Goal: Information Seeking & Learning: Learn about a topic

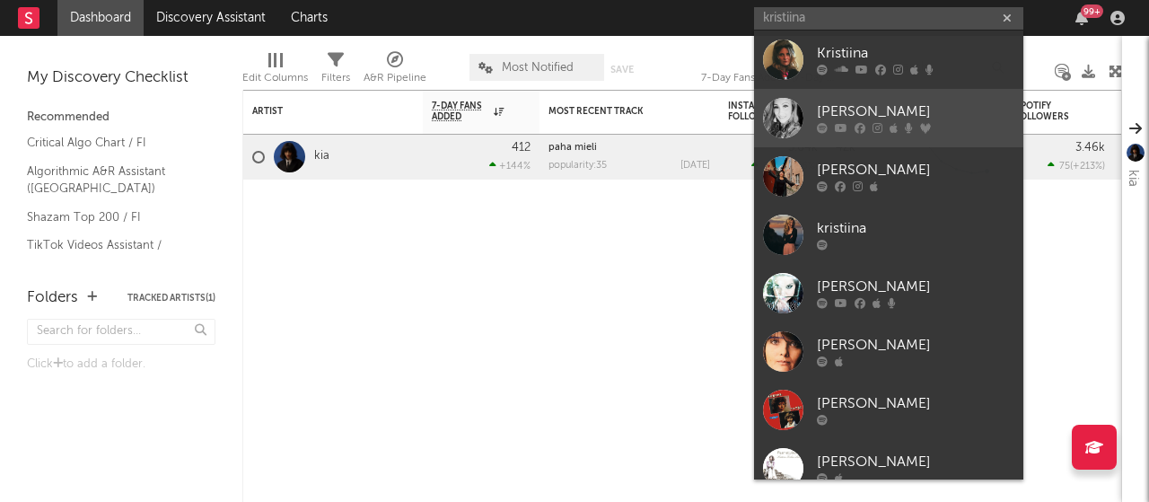
type input "kristiina"
click at [955, 105] on div "[PERSON_NAME]" at bounding box center [915, 112] width 197 height 22
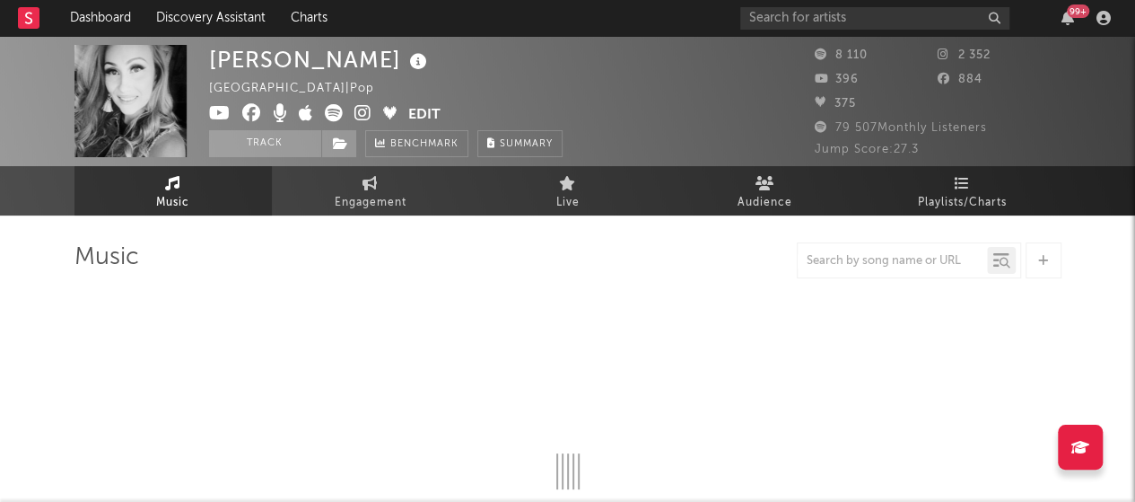
select select "6m"
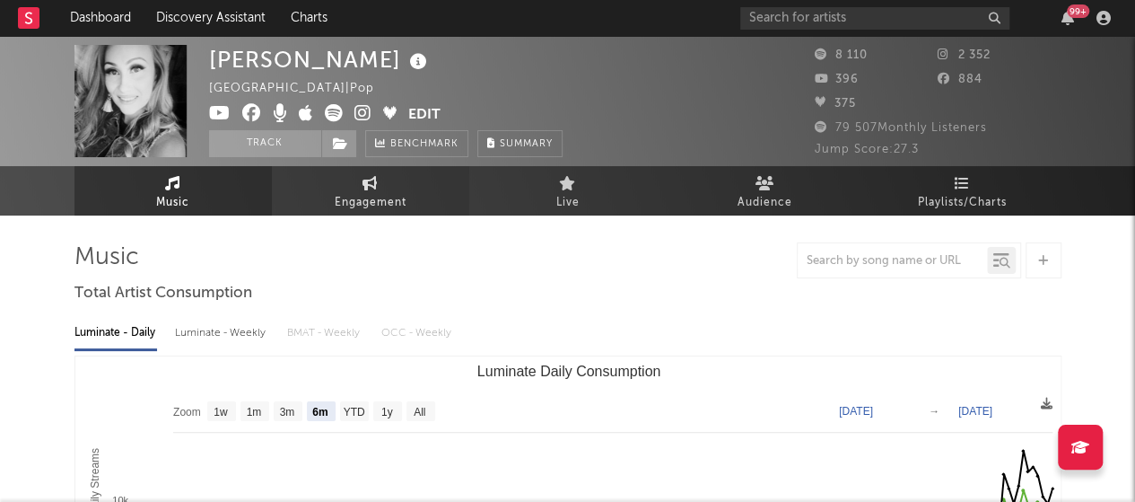
click at [414, 204] on link "Engagement" at bounding box center [370, 190] width 197 height 49
select select "1w"
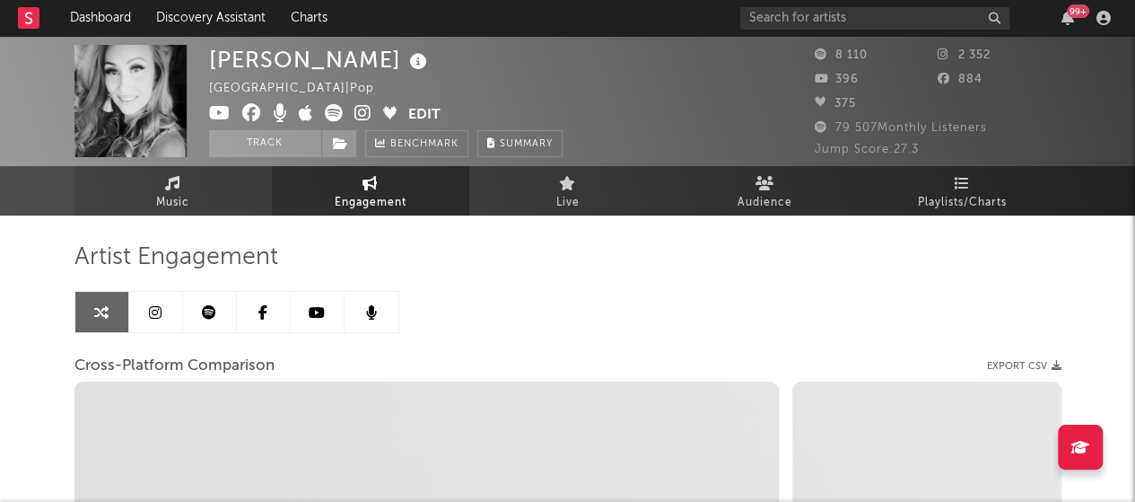
click at [206, 198] on link "Music" at bounding box center [172, 190] width 197 height 49
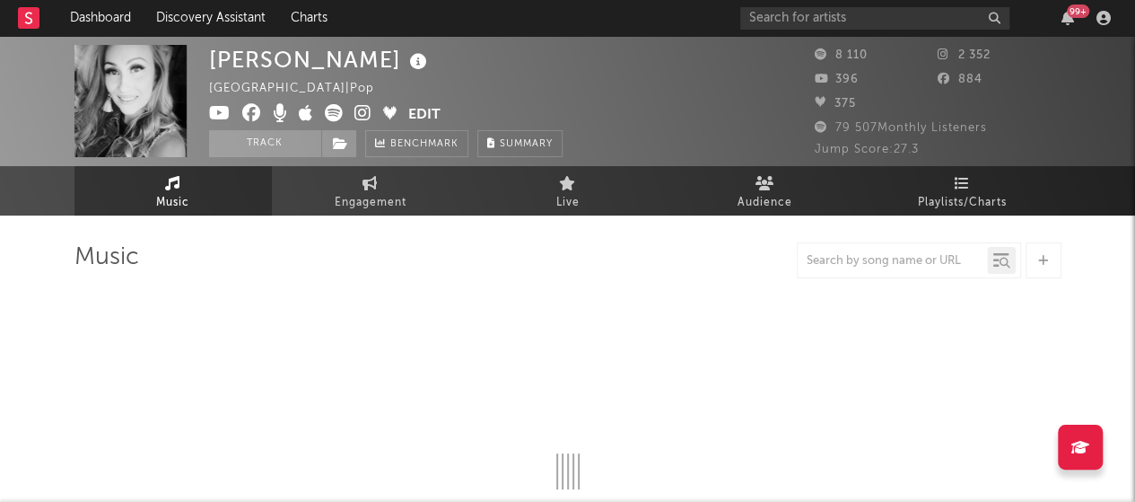
select select "6m"
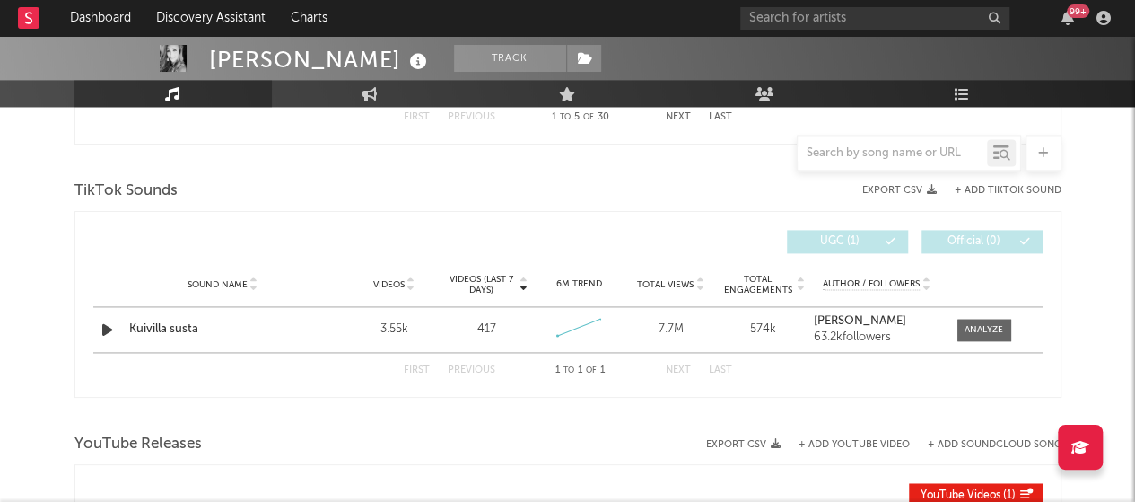
scroll to position [1170, 0]
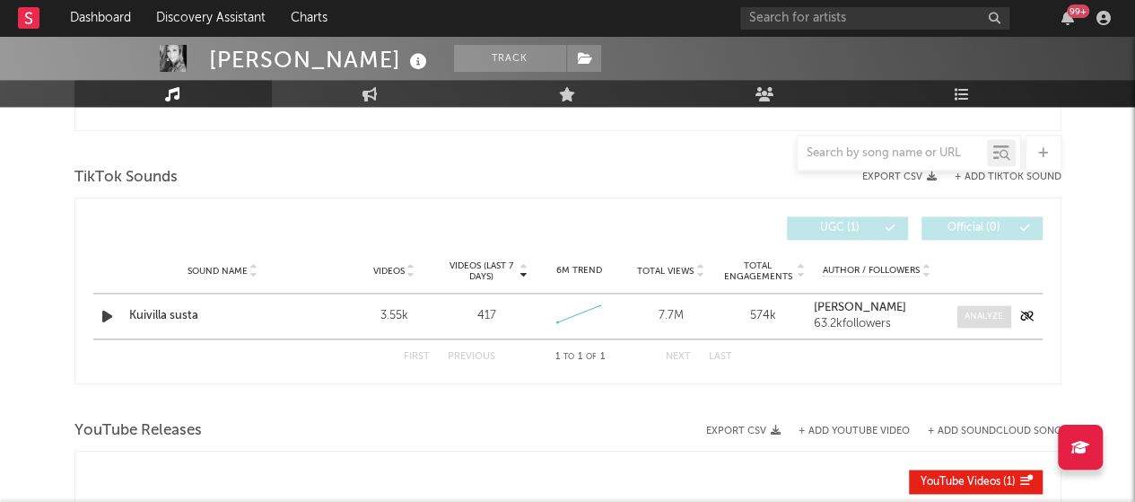
click at [998, 319] on div at bounding box center [984, 316] width 39 height 13
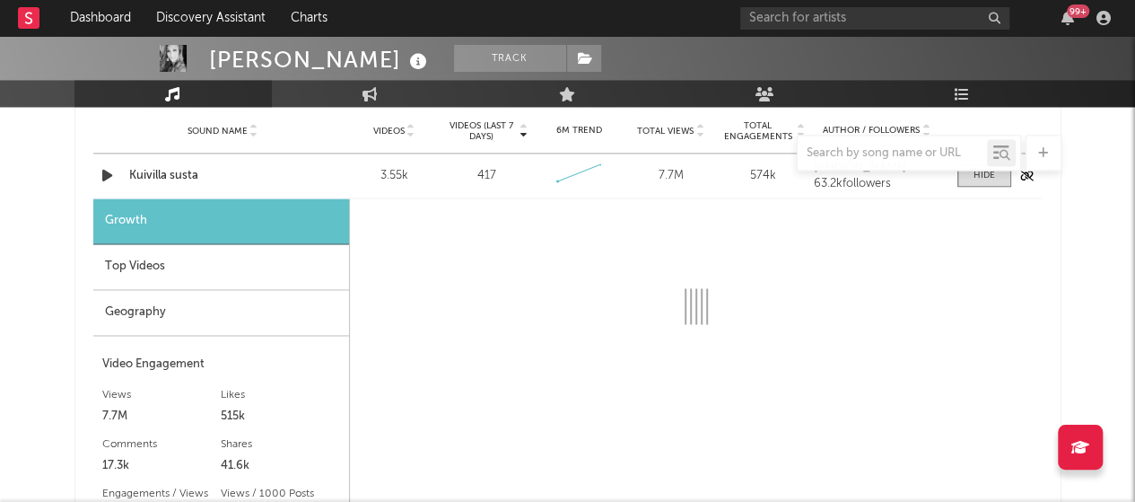
scroll to position [1311, 0]
select select "6m"
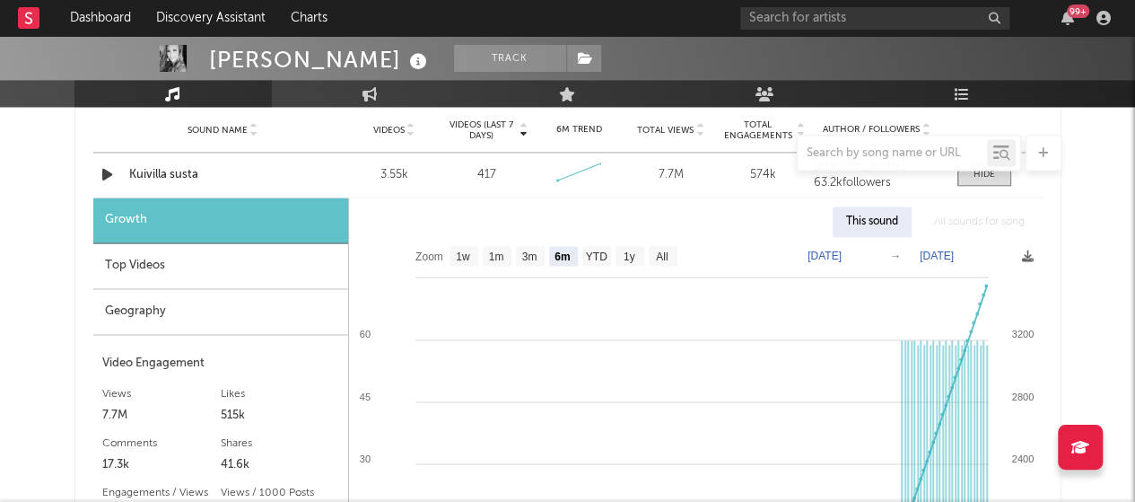
click at [842, 258] on text "[DATE]" at bounding box center [825, 256] width 34 height 13
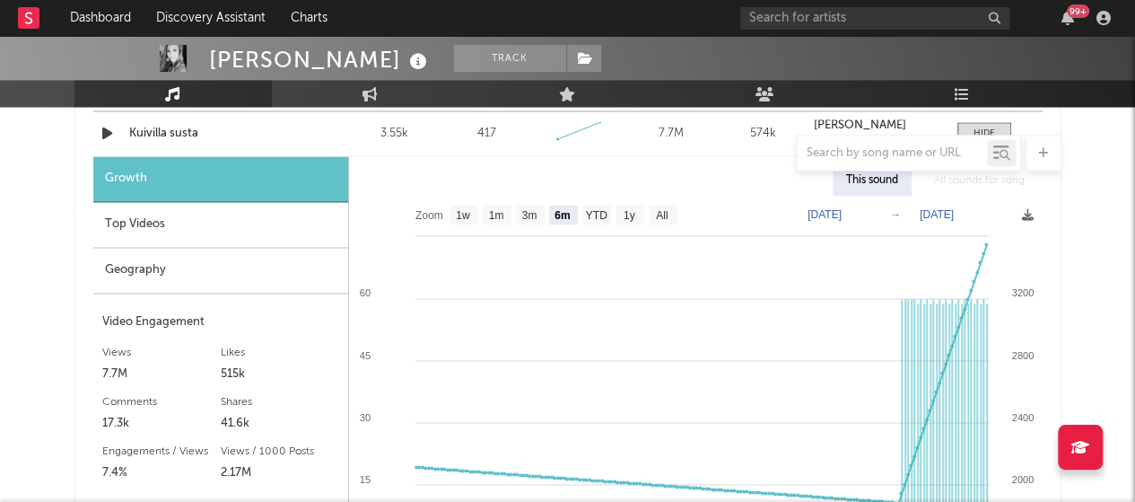
scroll to position [1354, 0]
click at [954, 215] on text "[DATE]" at bounding box center [937, 213] width 34 height 13
click at [916, 206] on input "[DATE]" at bounding box center [951, 214] width 83 height 18
type input "[DATE]"
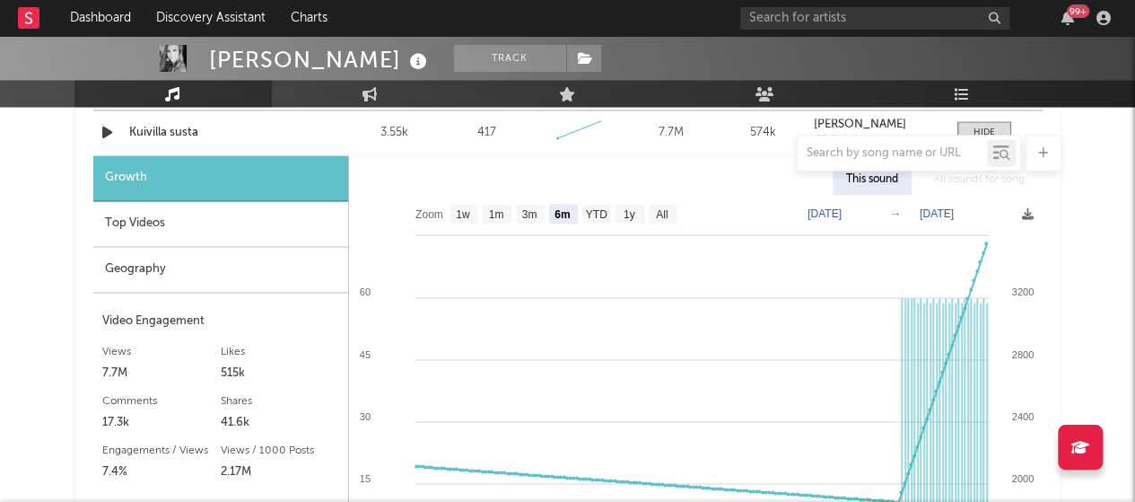
click at [954, 210] on text "[DATE]" at bounding box center [937, 213] width 34 height 13
click at [987, 211] on input "[DATE]" at bounding box center [951, 214] width 83 height 18
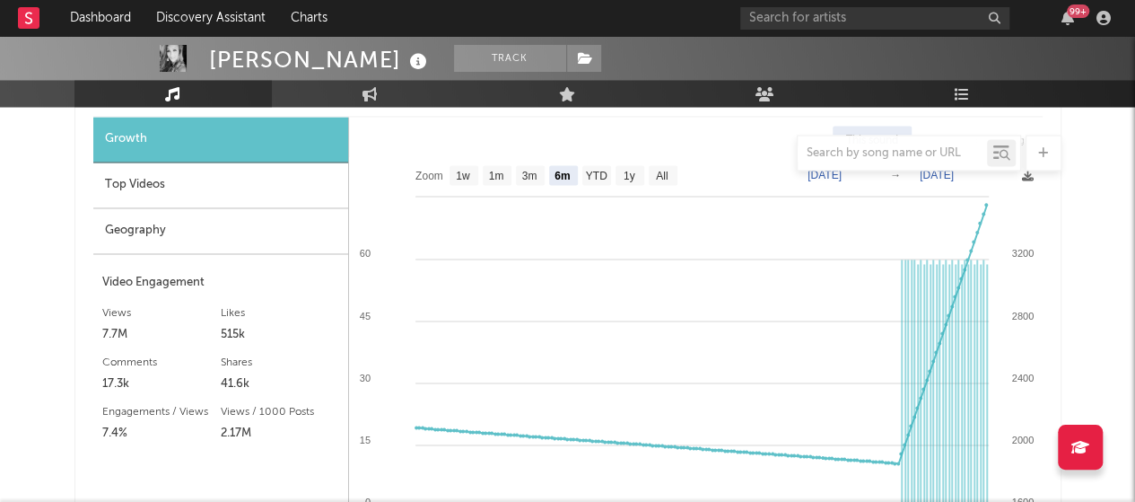
scroll to position [1386, 0]
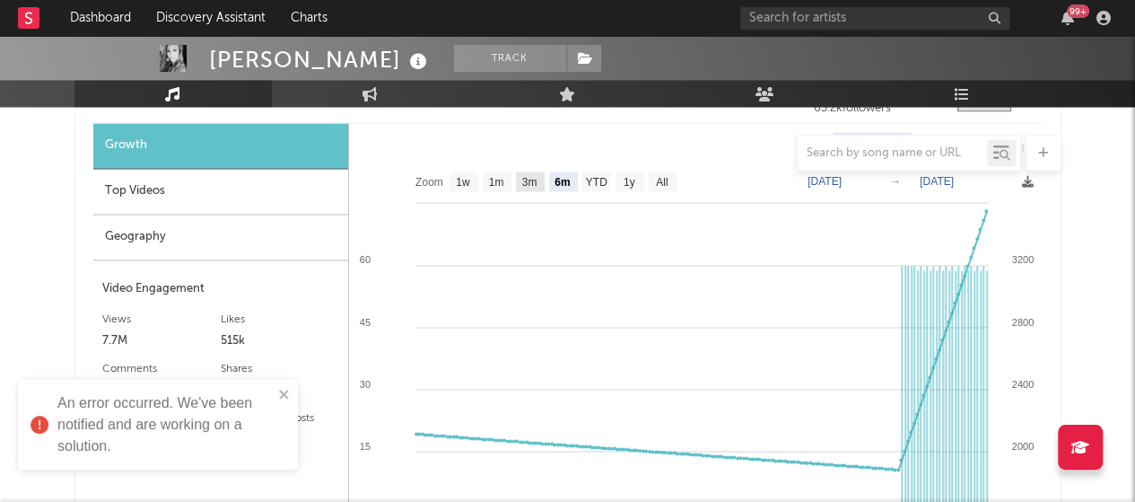
click at [537, 176] on text "3m" at bounding box center [528, 182] width 15 height 13
select select "3m"
type input "[DATE]"
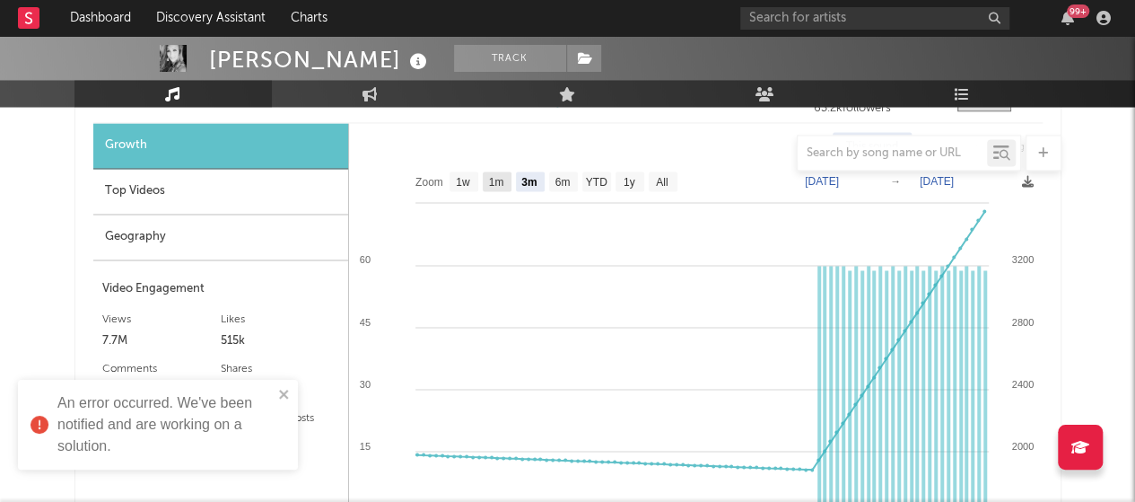
click at [501, 180] on text "1m" at bounding box center [495, 182] width 15 height 13
select select "1m"
type input "[DATE]"
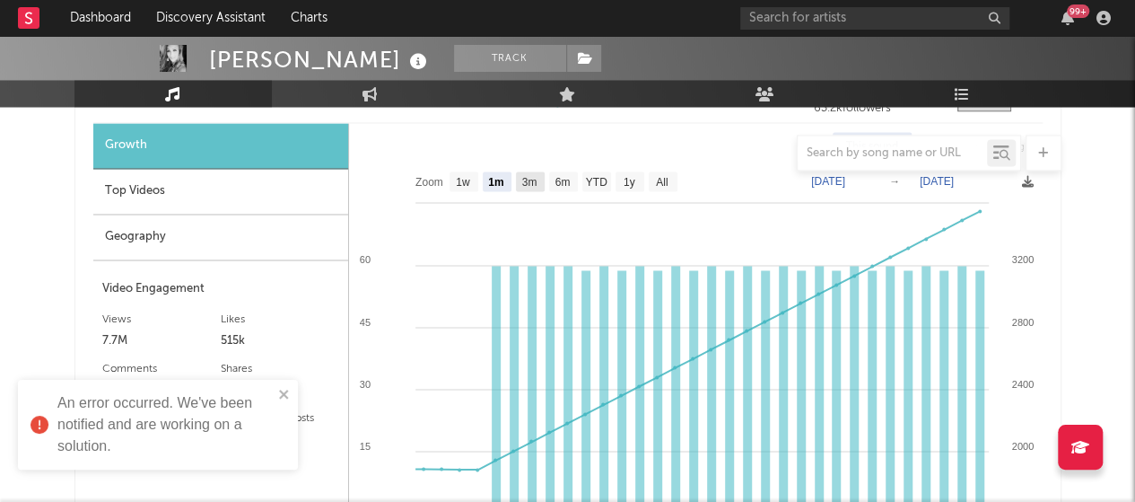
click at [530, 180] on text "3m" at bounding box center [528, 182] width 15 height 13
select select "3m"
type input "[DATE]"
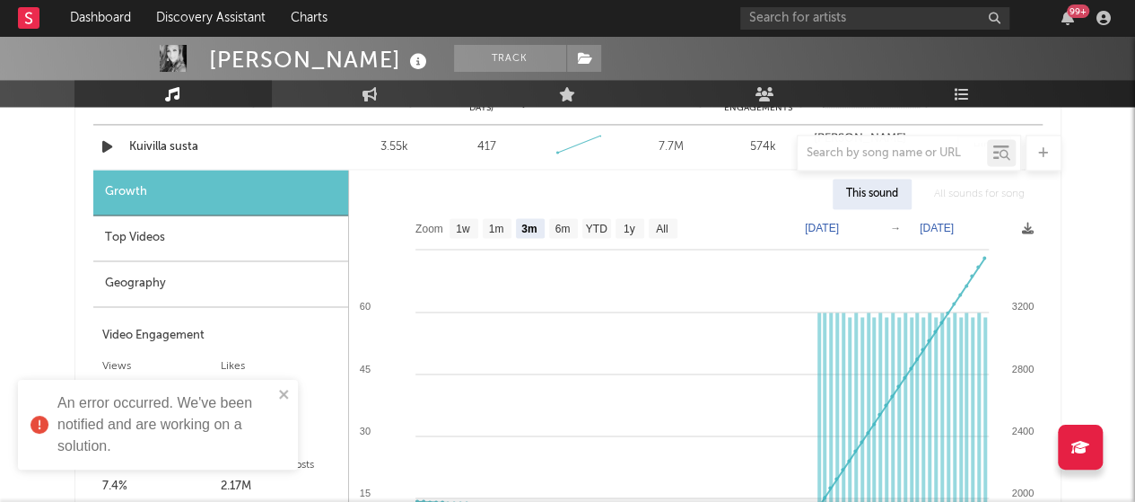
scroll to position [1329, 0]
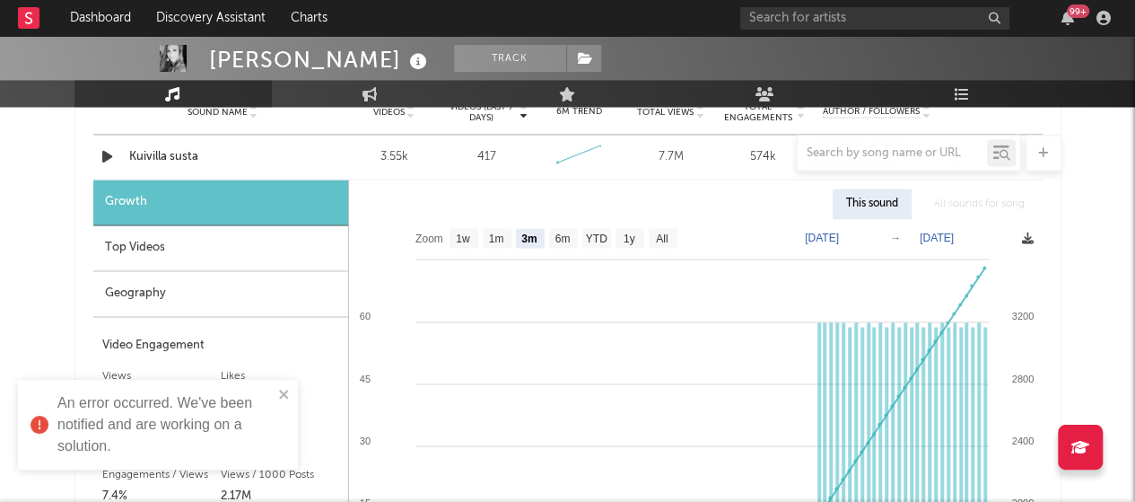
click at [1023, 236] on icon at bounding box center [1028, 238] width 12 height 12
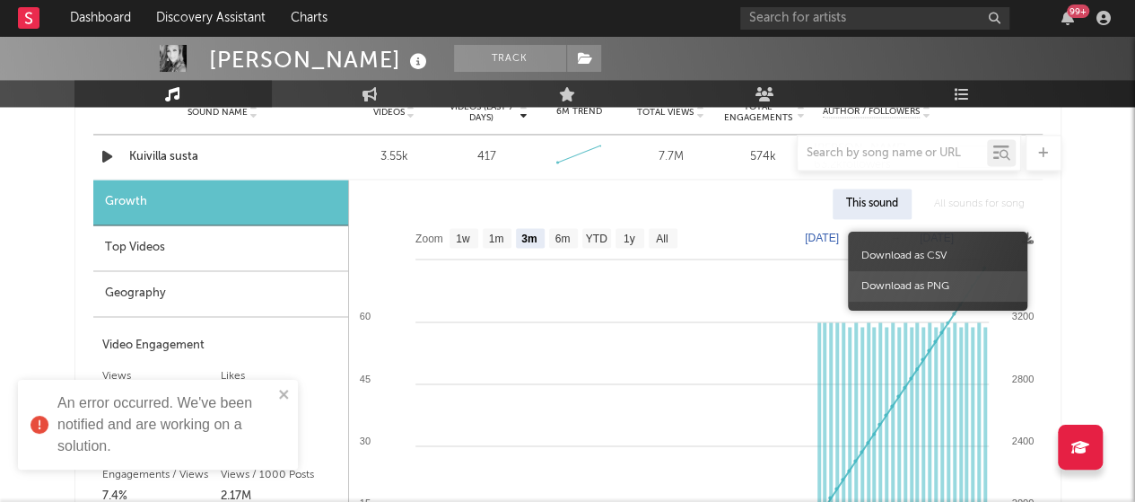
click at [941, 288] on span "Download as PNG" at bounding box center [938, 286] width 180 height 31
